Goal: Information Seeking & Learning: Understand process/instructions

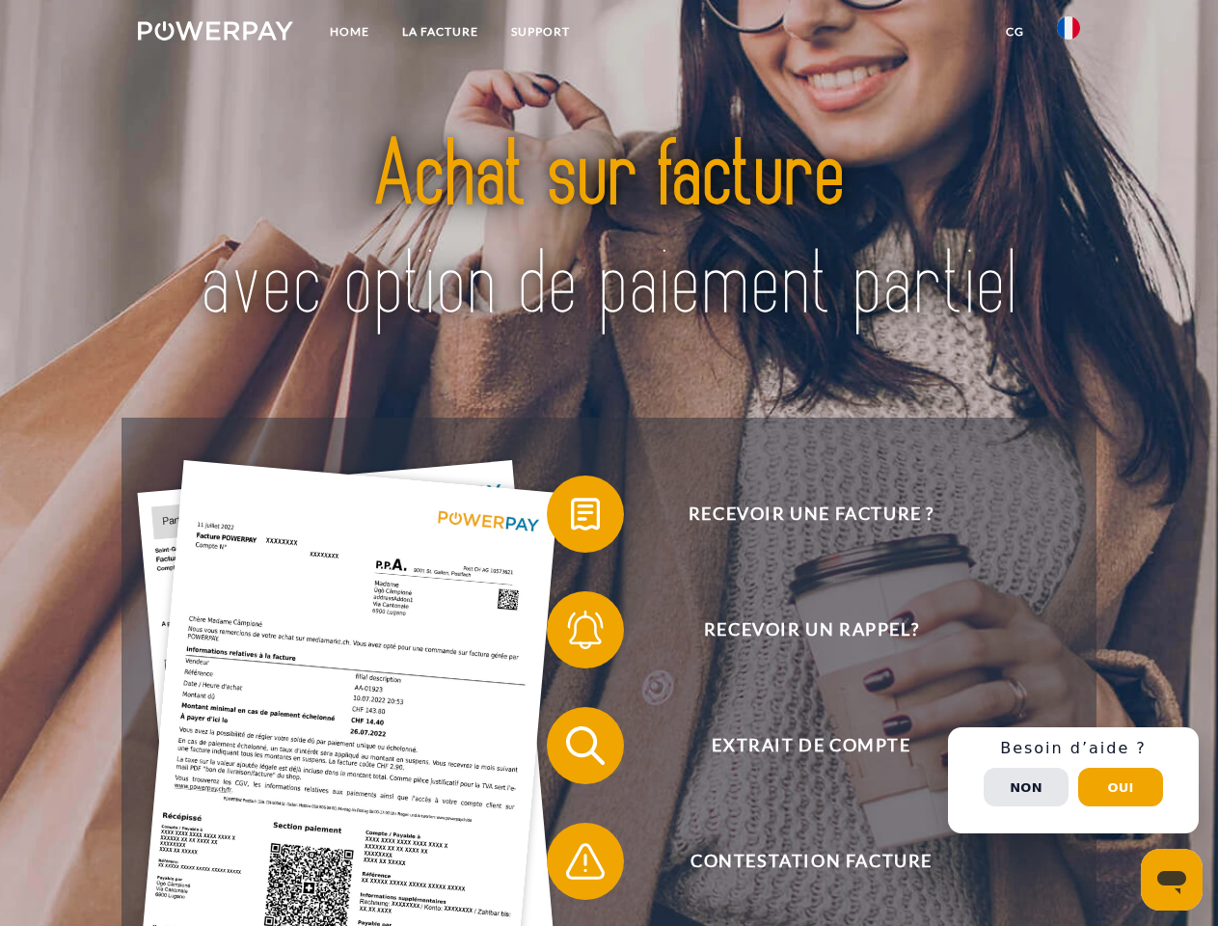
click at [215, 34] on img at bounding box center [215, 30] width 155 height 19
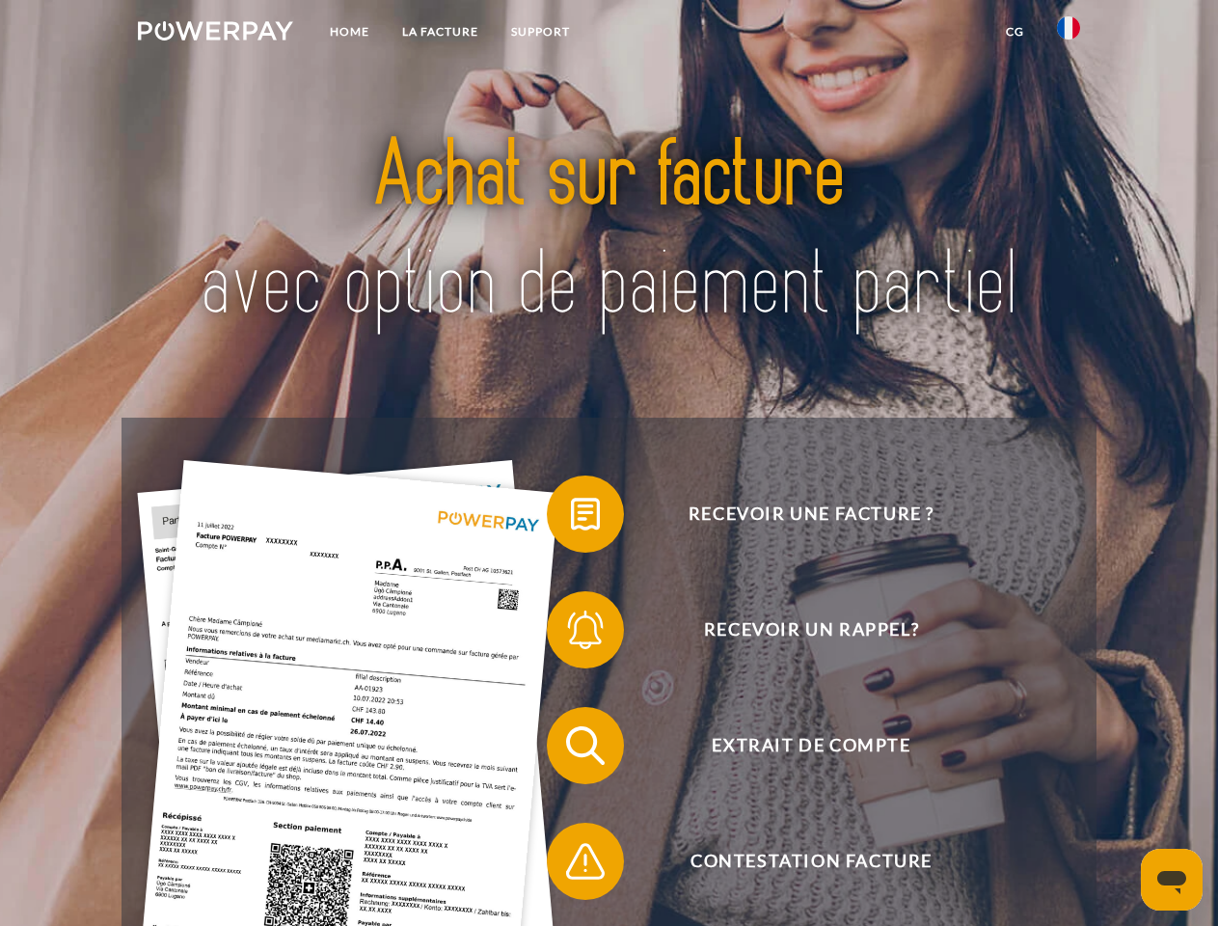
click at [1068, 34] on img at bounding box center [1068, 27] width 23 height 23
click at [1014, 32] on link "CG" at bounding box center [1014, 31] width 51 height 35
click at [571, 518] on span at bounding box center [556, 514] width 96 height 96
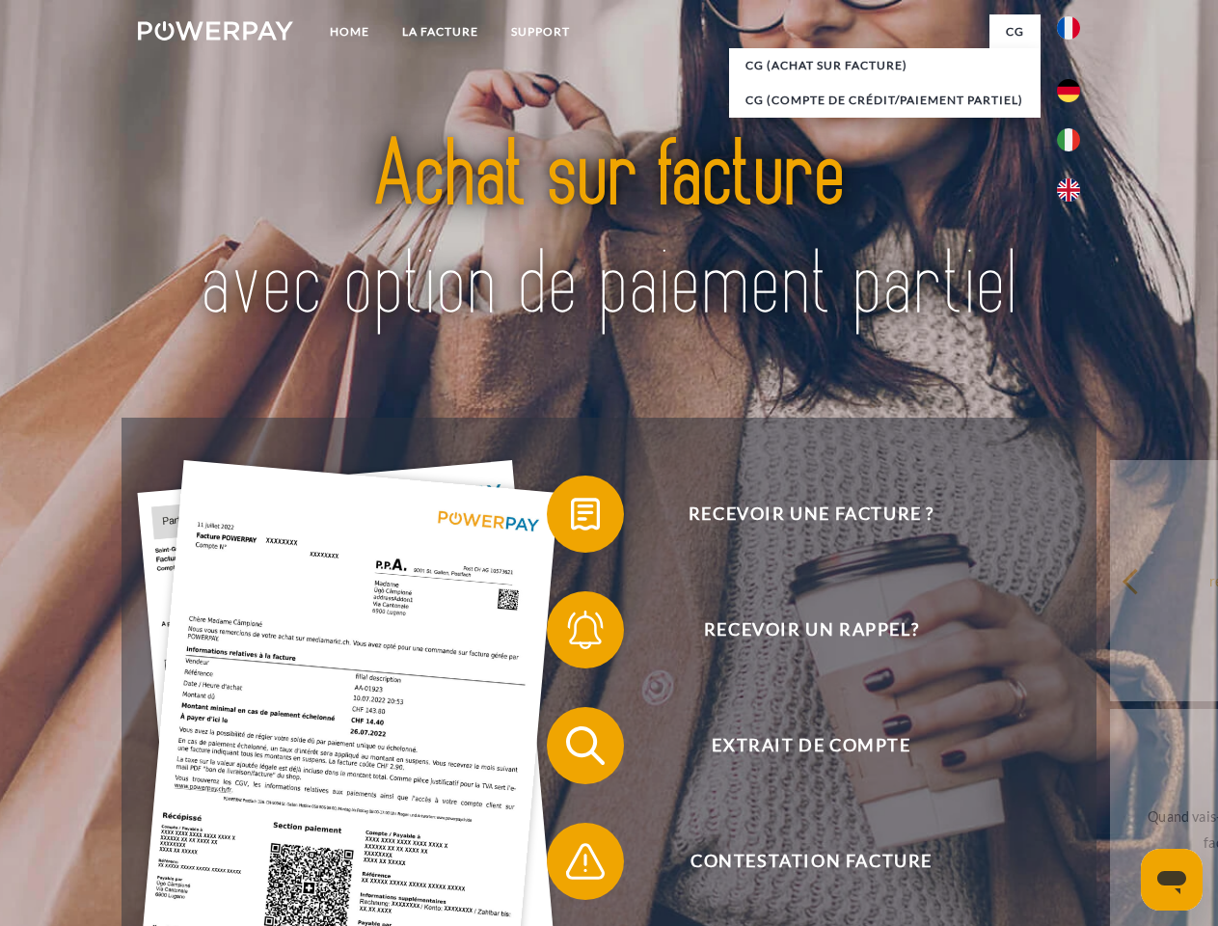
click at [571, 634] on span at bounding box center [556, 629] width 96 height 96
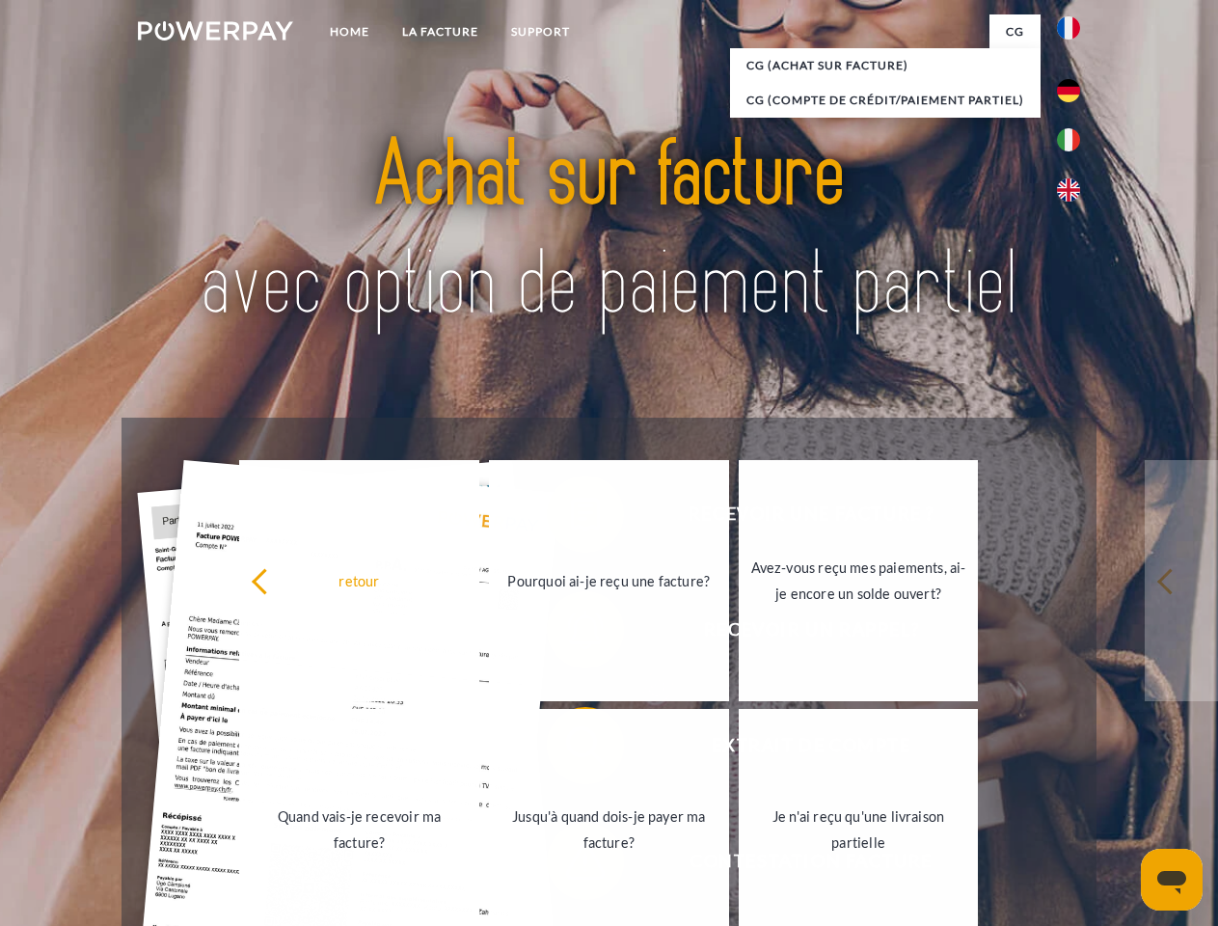
click at [571, 749] on link "Jusqu'à quand dois-je payer ma facture?" at bounding box center [609, 829] width 240 height 241
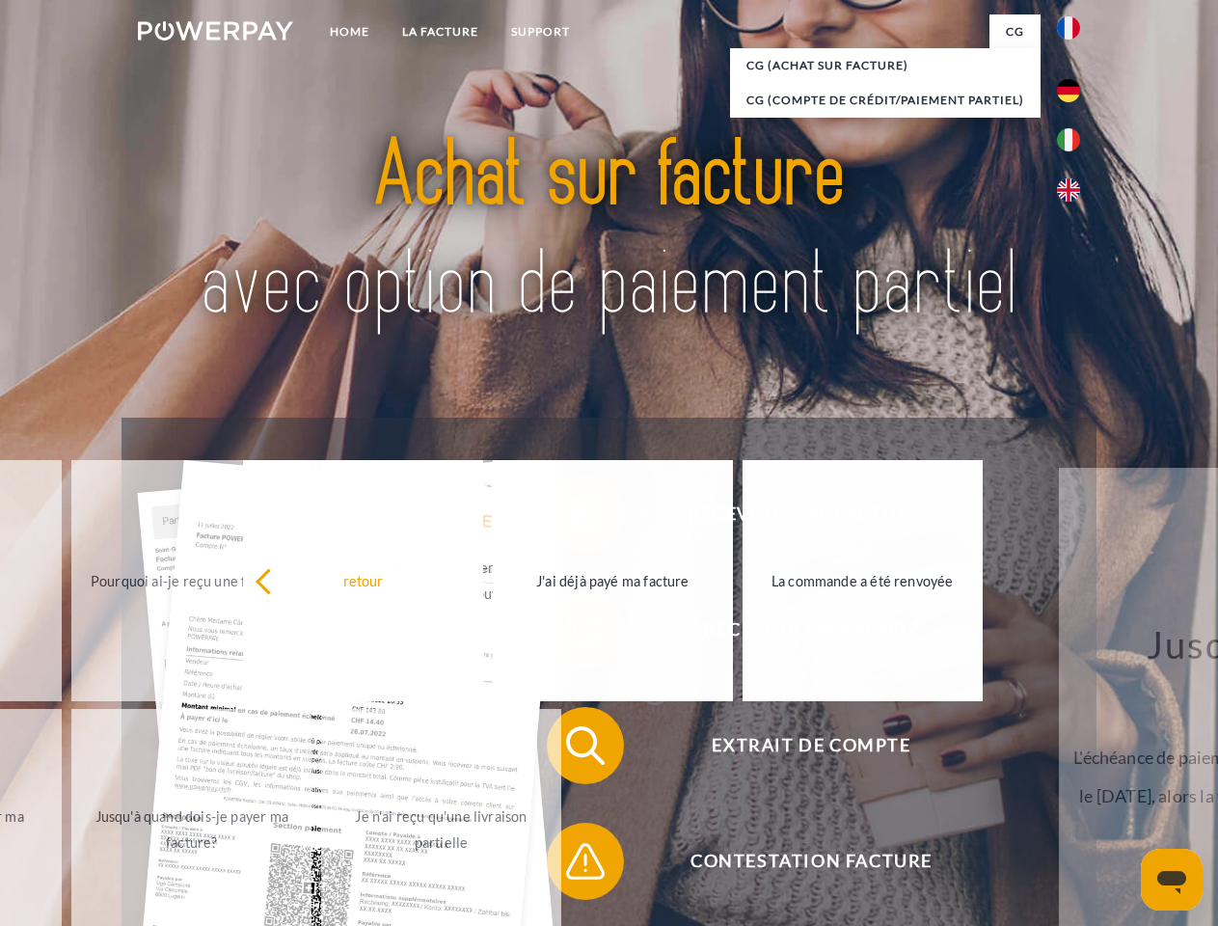
click at [571, 865] on span at bounding box center [556, 861] width 96 height 96
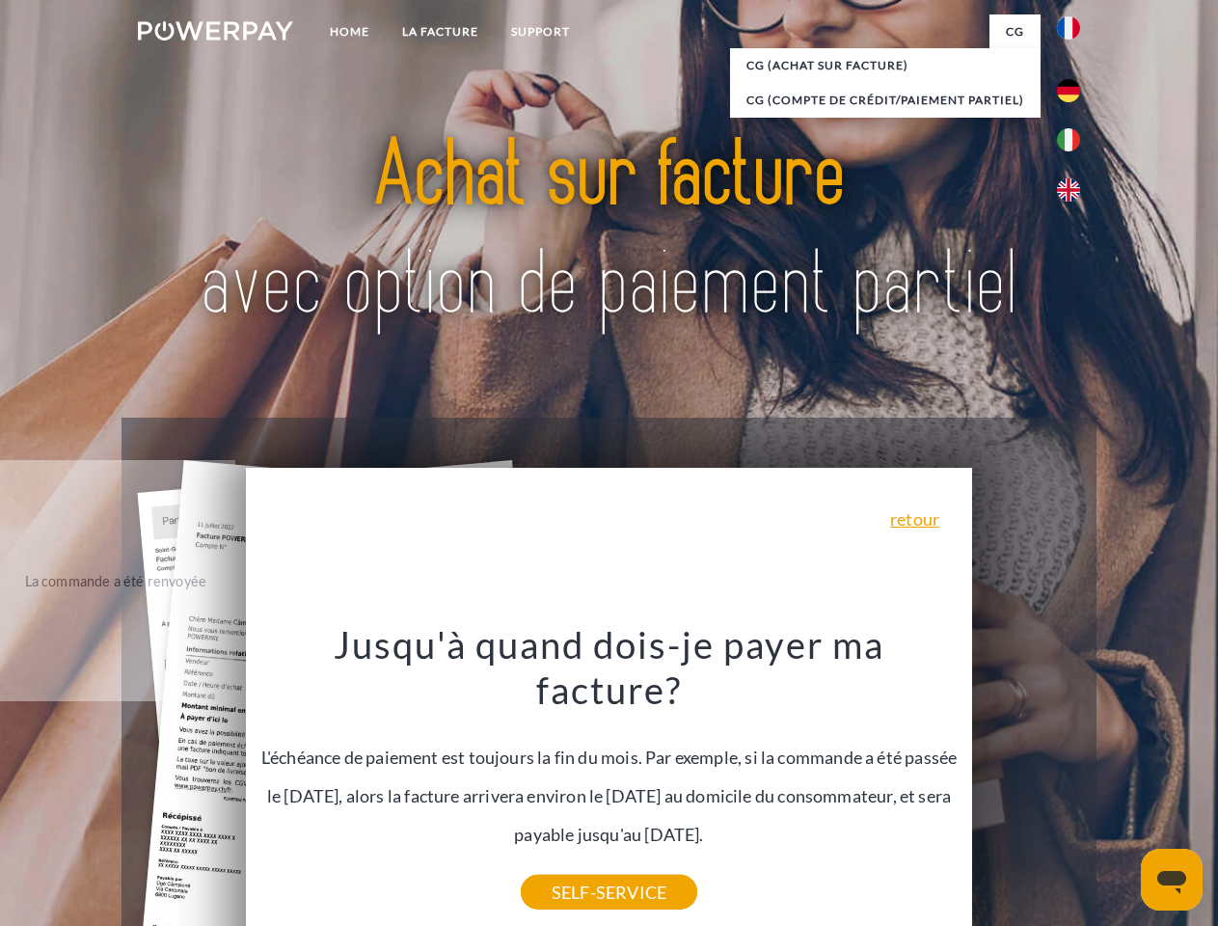
click at [1073, 780] on div "Recevoir une facture ? Recevoir un rappel? Extrait de compte retour" at bounding box center [608, 803] width 974 height 771
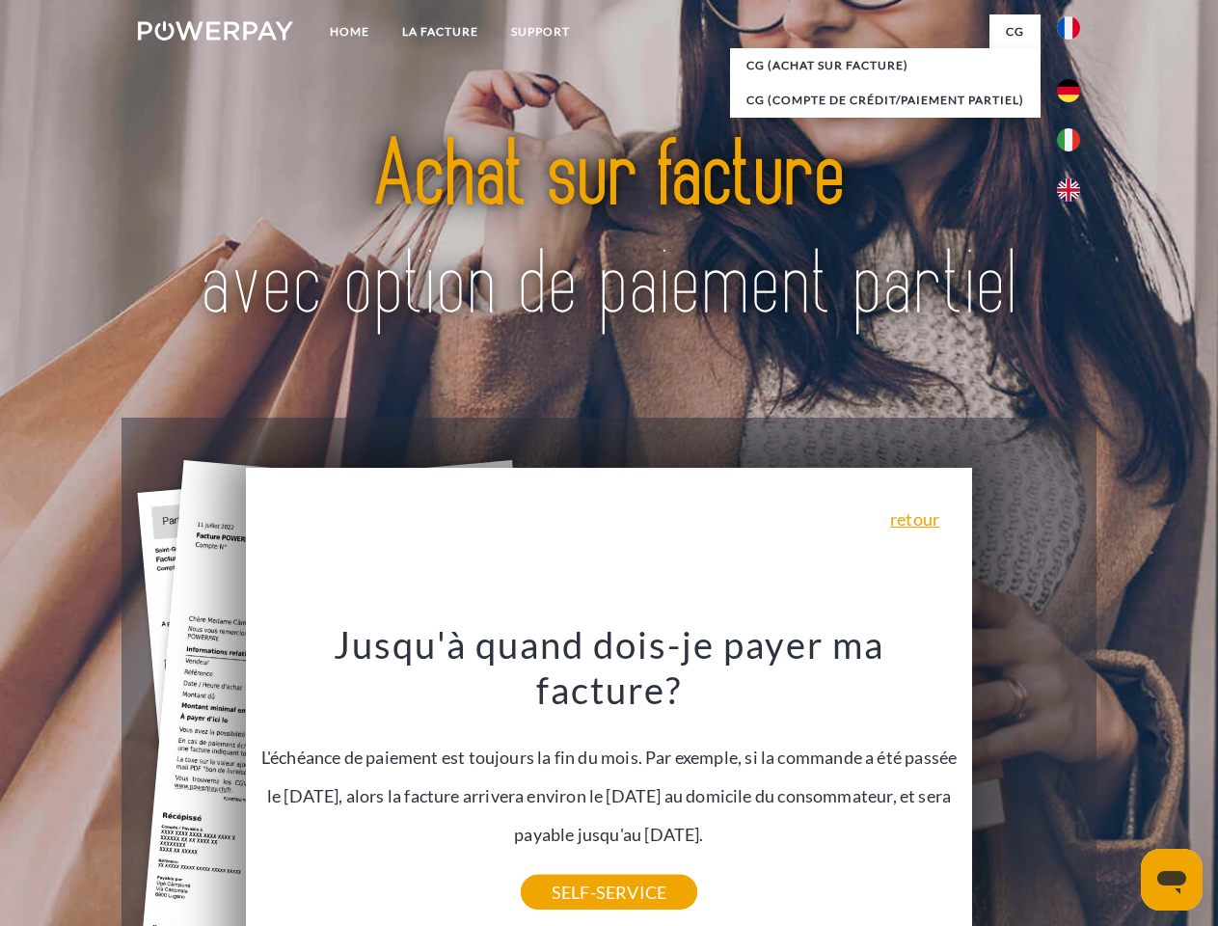
click at [1026, 784] on span "Extrait de compte" at bounding box center [811, 745] width 472 height 77
click at [1120, 787] on header "Home LA FACTURE Support" at bounding box center [609, 666] width 1218 height 1332
